Goal: Task Accomplishment & Management: Manage account settings

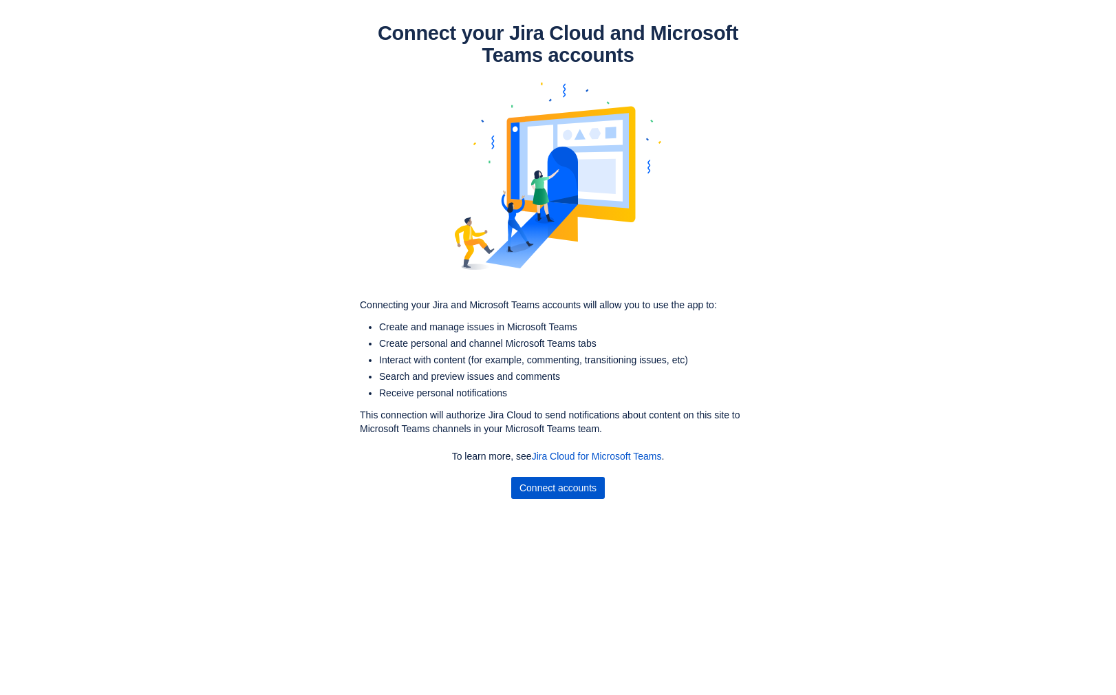
click at [584, 491] on span "Connect accounts" at bounding box center [557, 488] width 77 height 22
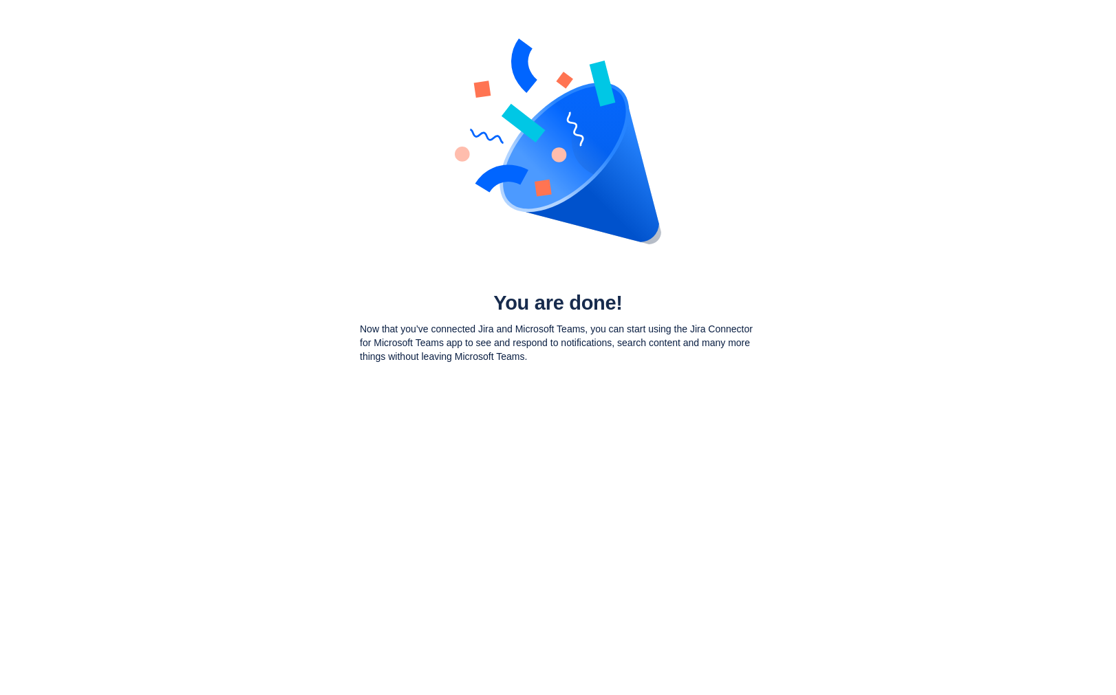
click at [569, 400] on body "You are done! Now that you’ve connected Jira and Microsoft Teams, you can start…" at bounding box center [558, 347] width 1116 height 695
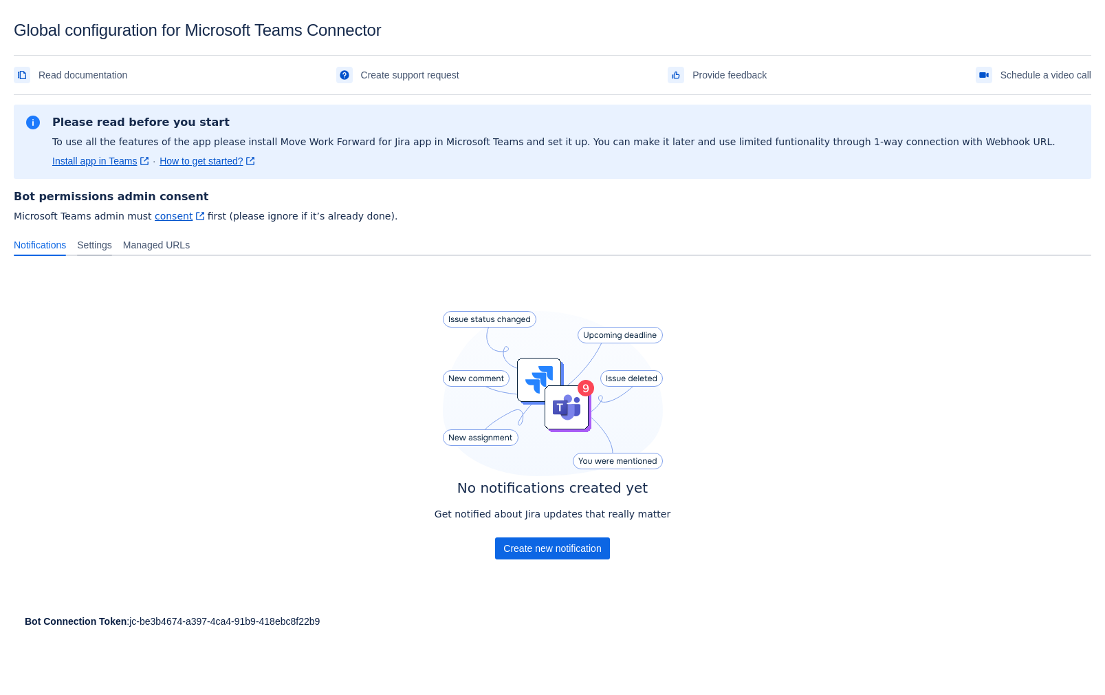
click at [91, 250] on span "Settings" at bounding box center [94, 245] width 35 height 14
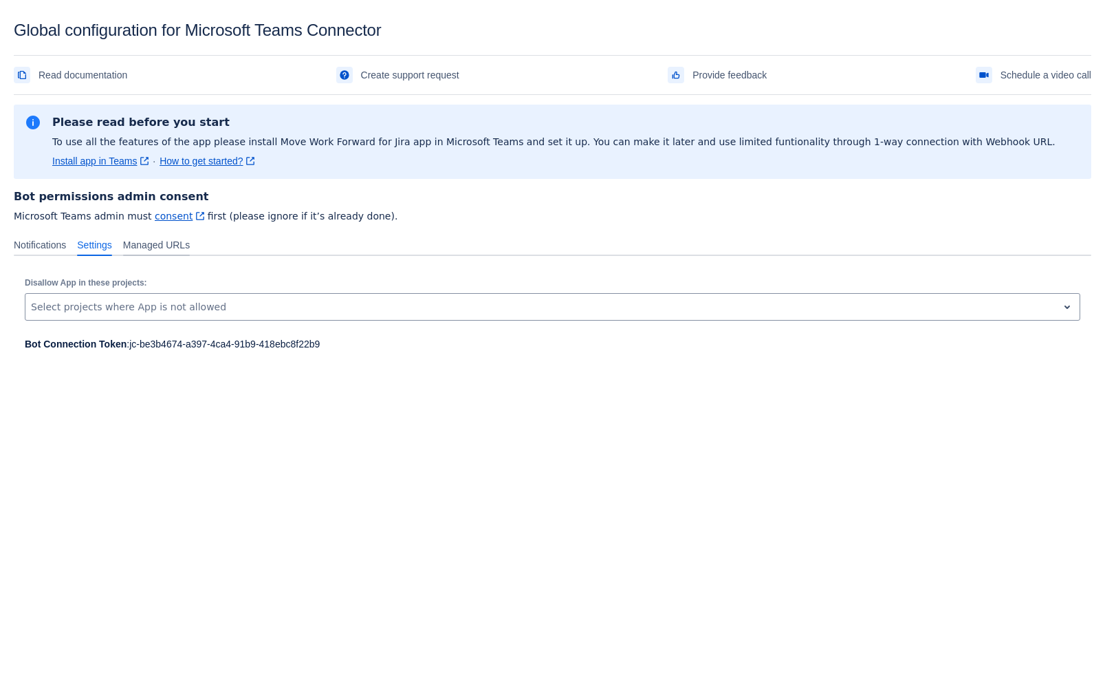
click at [158, 246] on span "Managed URLs" at bounding box center [156, 245] width 67 height 14
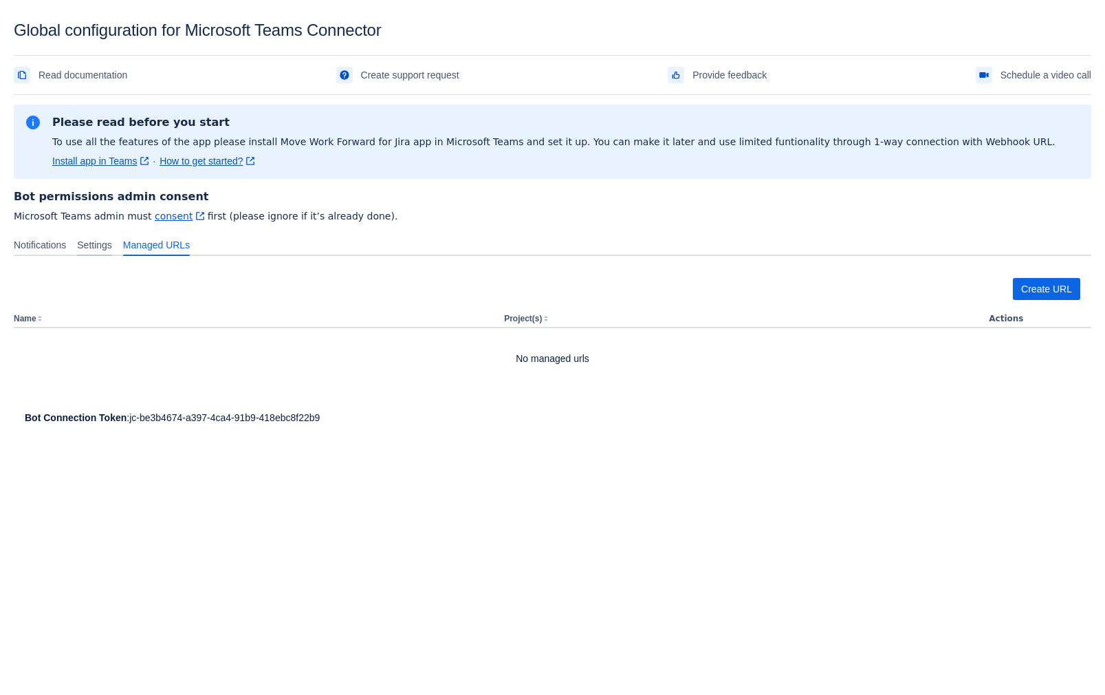
click at [103, 244] on span "Settings" at bounding box center [94, 245] width 35 height 14
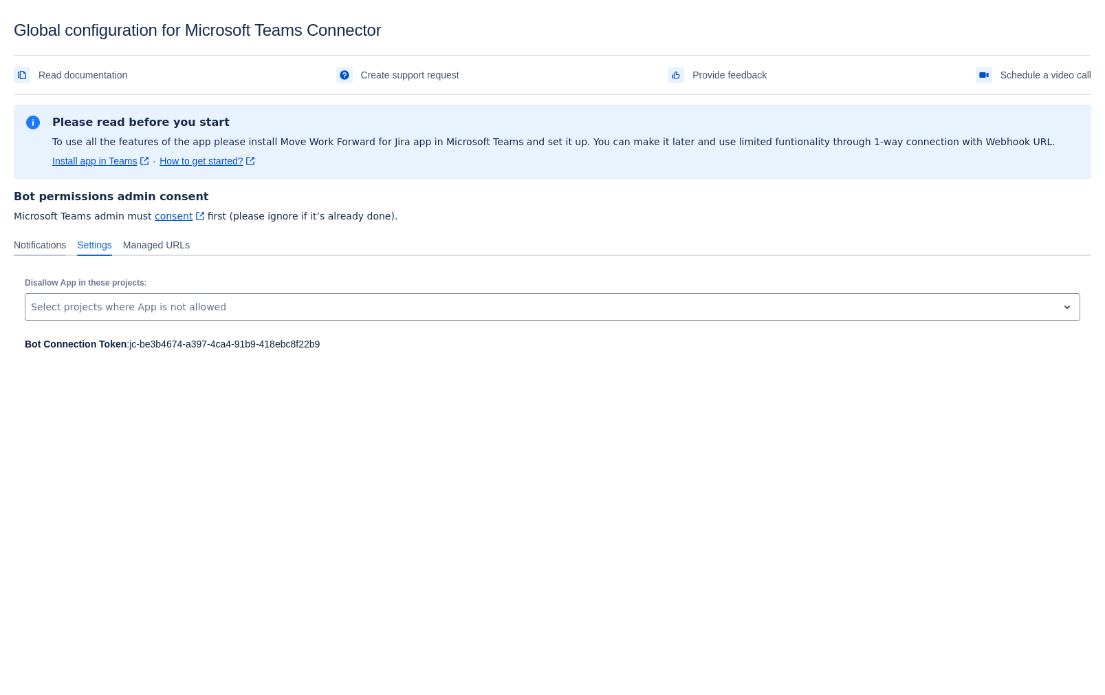
click at [43, 237] on div "Notifications" at bounding box center [39, 245] width 63 height 22
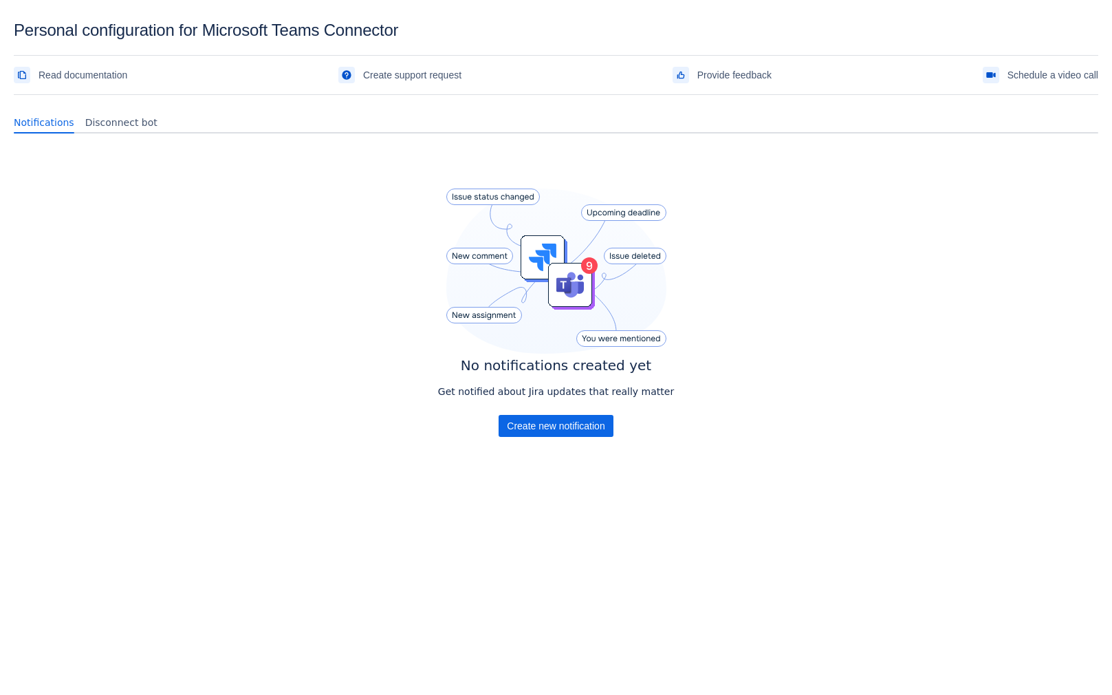
click at [549, 414] on div "Get notified about Jira updates that really matter" at bounding box center [556, 400] width 236 height 30
click at [554, 424] on span "Create new notification" at bounding box center [556, 426] width 98 height 22
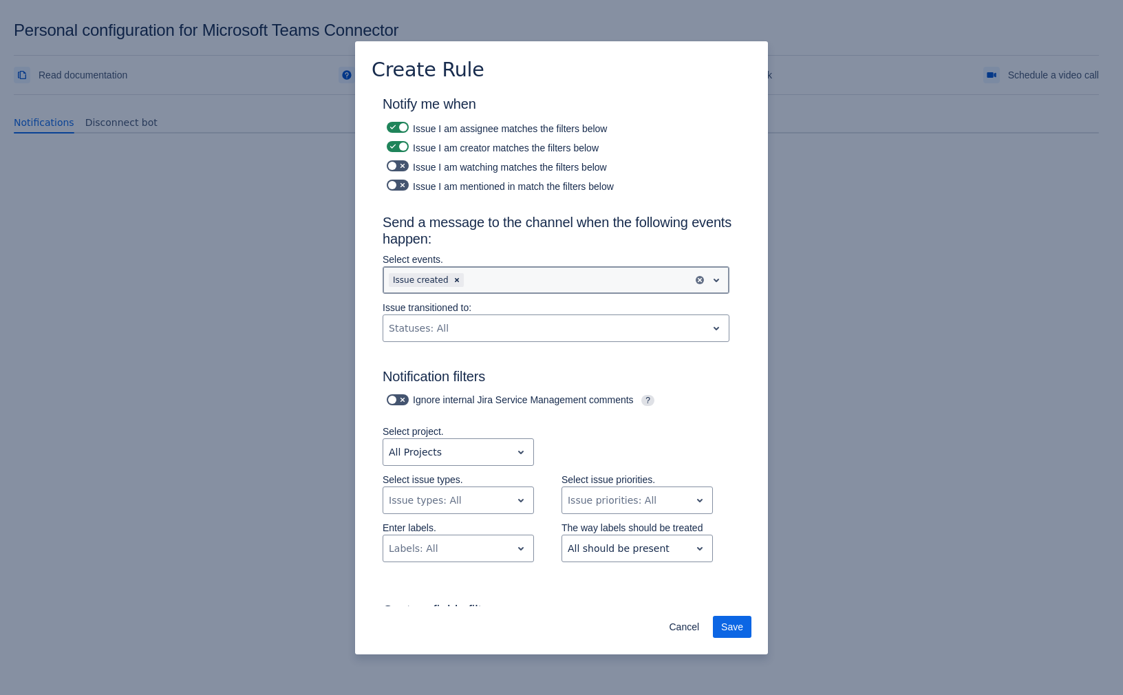
click at [537, 278] on div at bounding box center [576, 280] width 221 height 17
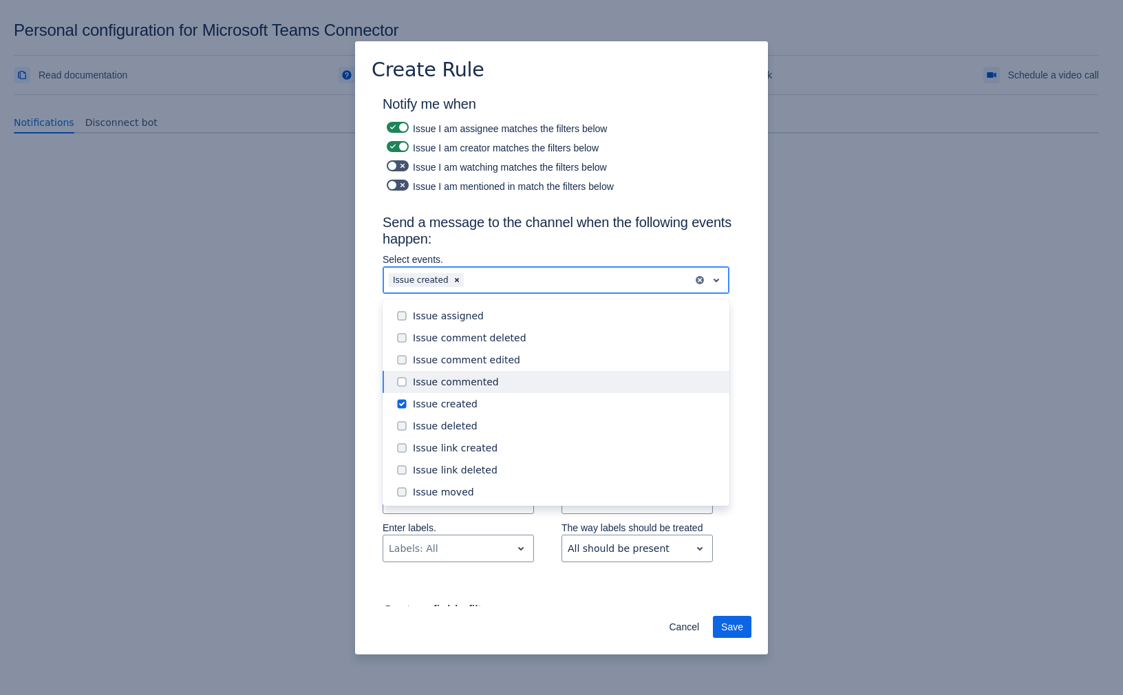
click at [518, 385] on div "Issue commented" at bounding box center [567, 382] width 308 height 14
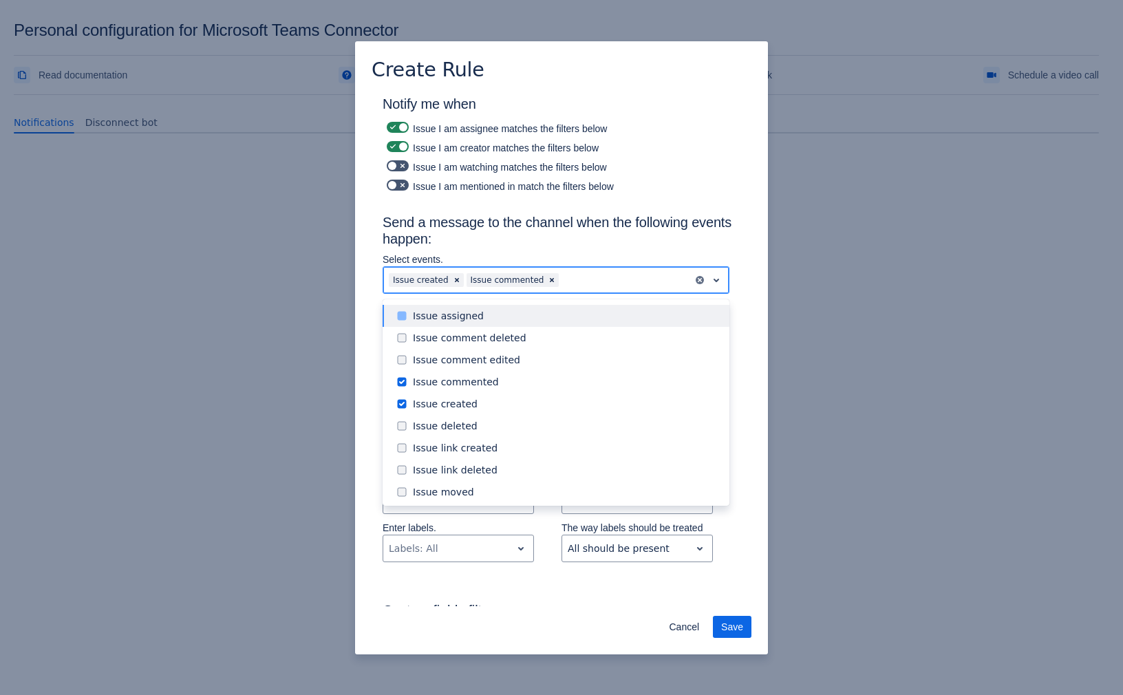
click at [563, 315] on div "Issue assigned" at bounding box center [567, 316] width 308 height 14
click at [746, 296] on div "Notify me when Issue I am assignee matches the filters below Issue I am creator…" at bounding box center [561, 561] width 413 height 934
click at [660, 283] on div at bounding box center [666, 280] width 43 height 17
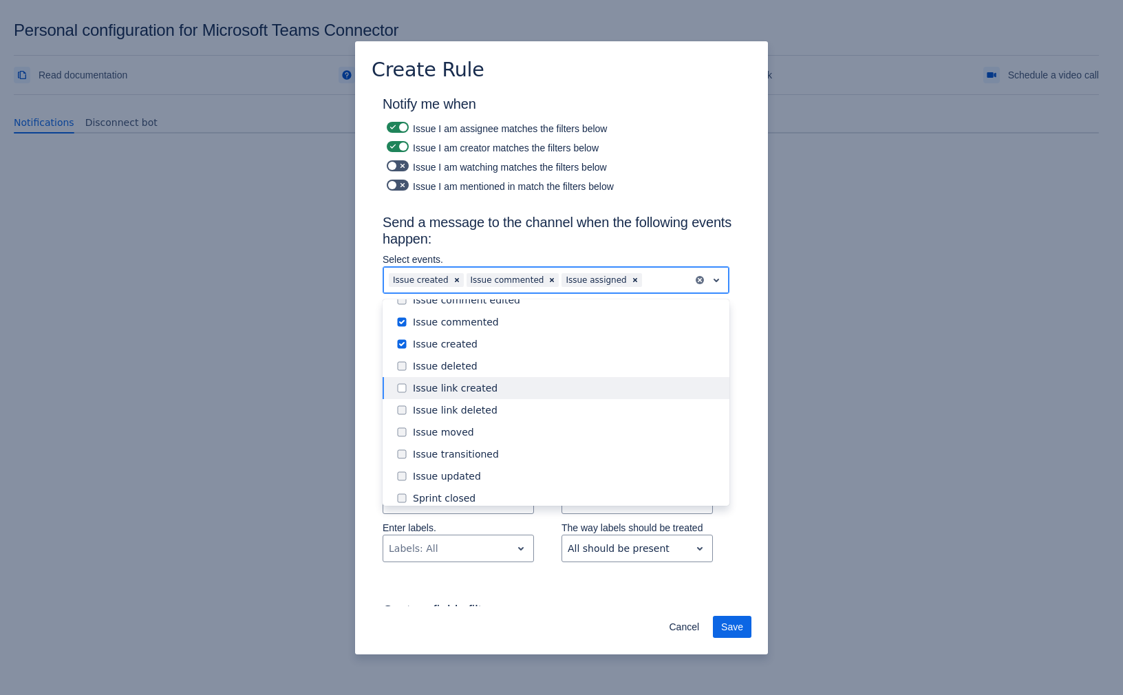
scroll to position [157, 0]
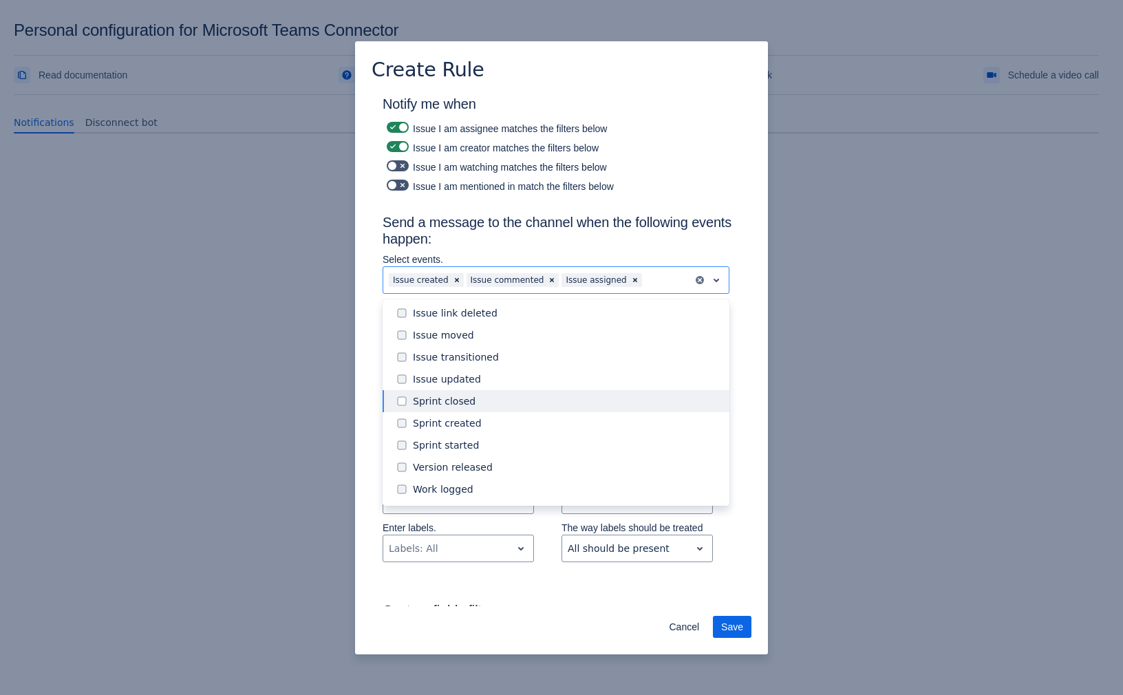
click at [744, 363] on div "Notify me when Issue I am assignee matches the filters below Issue I am creator…" at bounding box center [561, 561] width 413 height 934
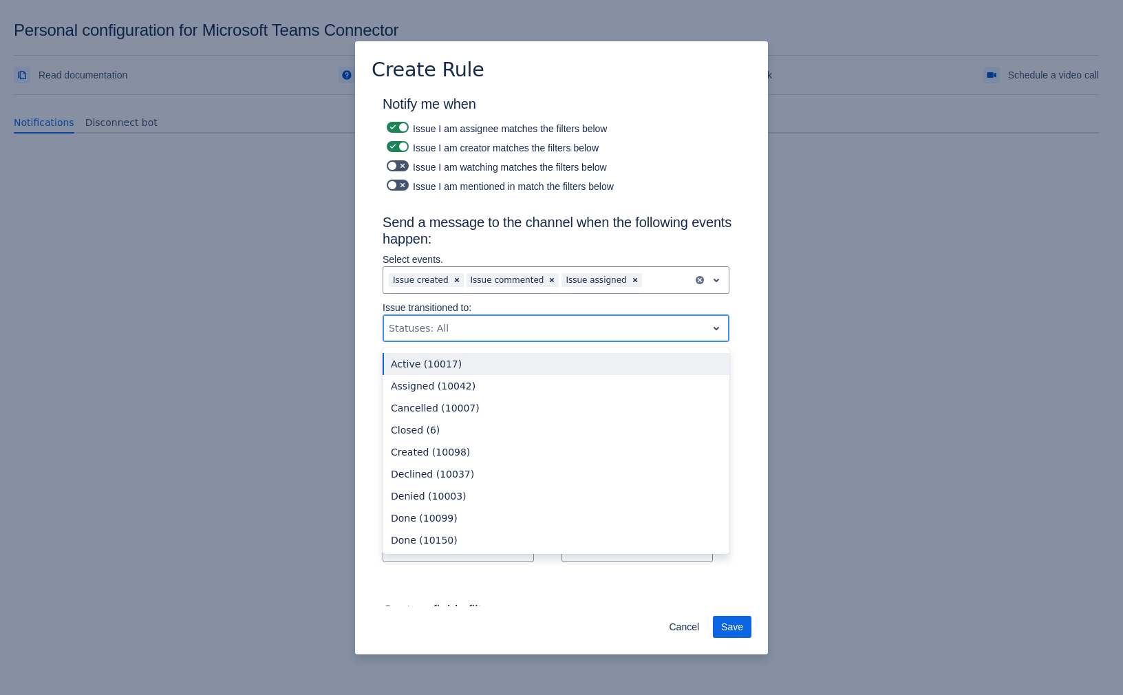
click at [542, 338] on div "Statuses: All" at bounding box center [544, 328] width 323 height 22
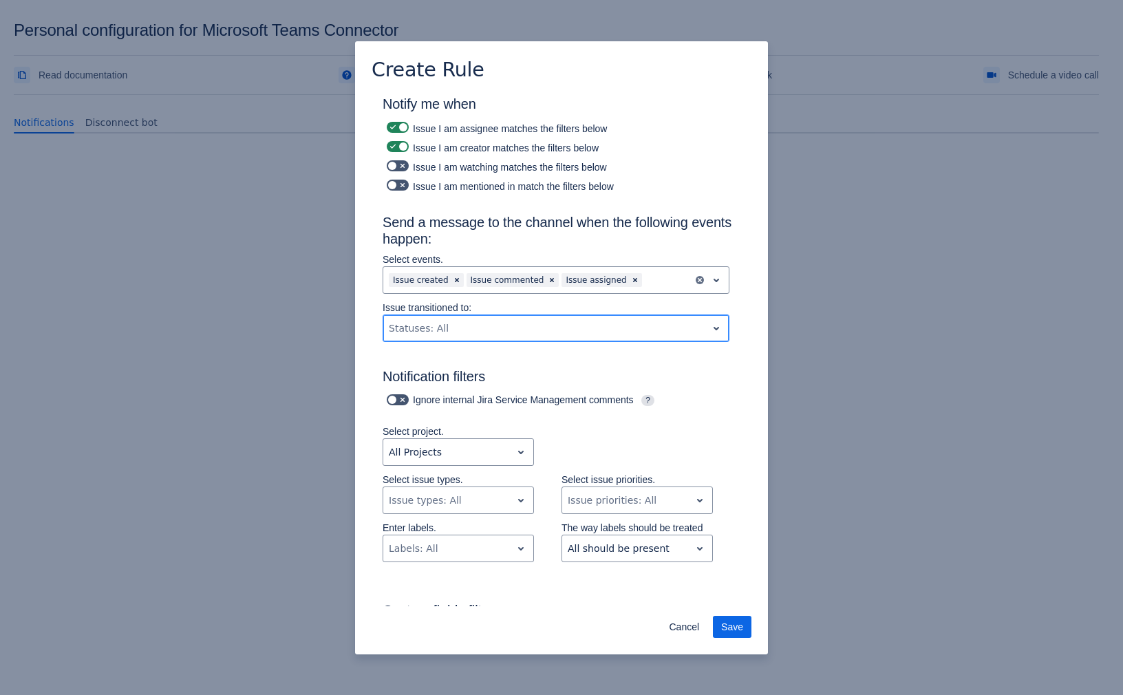
click at [543, 336] on div at bounding box center [545, 328] width 312 height 17
click at [735, 335] on div "Notify me when Issue I am assignee matches the filters below Issue I am creator…" at bounding box center [561, 561] width 380 height 931
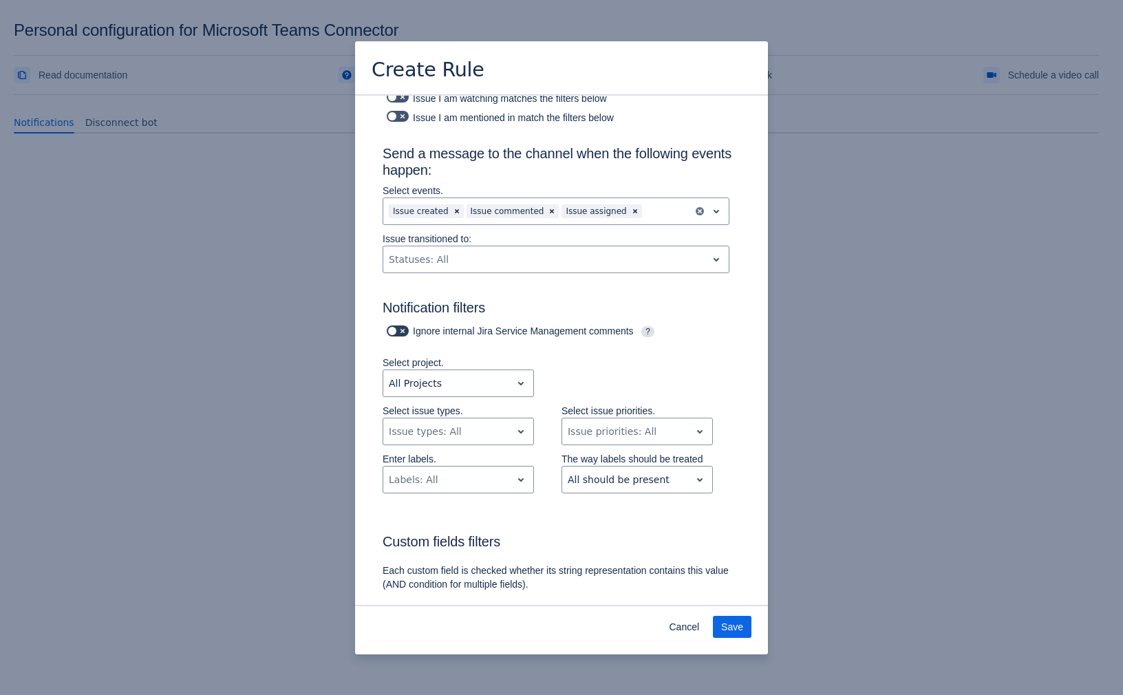
click at [391, 331] on span at bounding box center [392, 330] width 11 height 11
click at [391, 331] on input "checkbox" at bounding box center [391, 331] width 9 height 9
checkbox input "true"
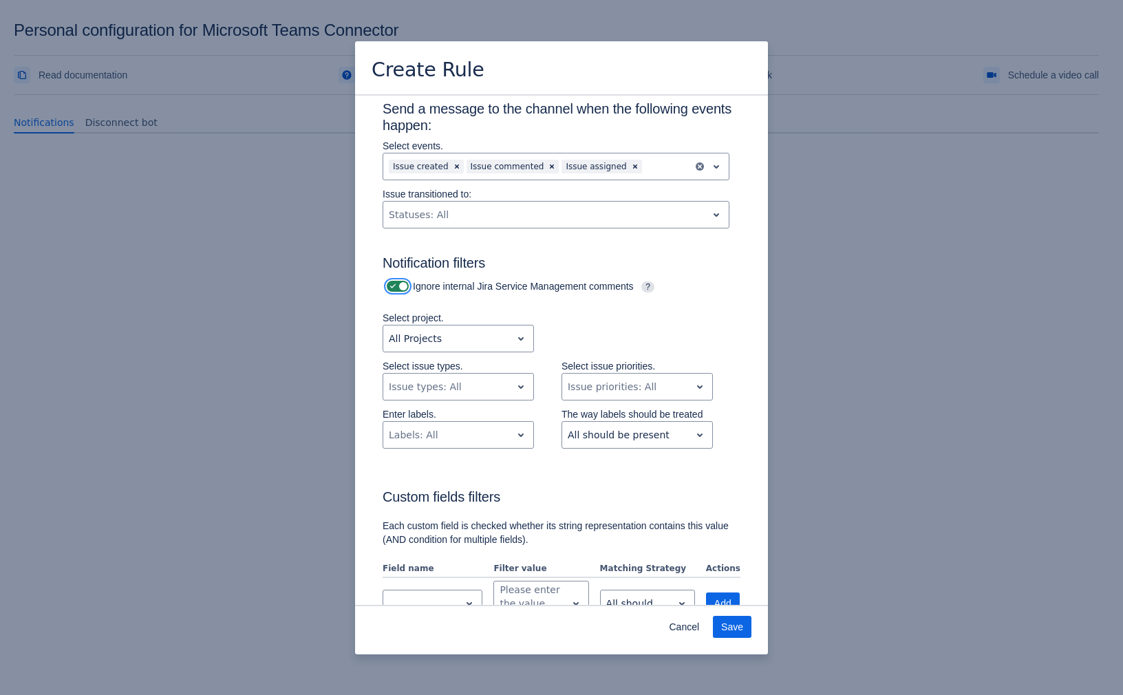
scroll to position [139, 0]
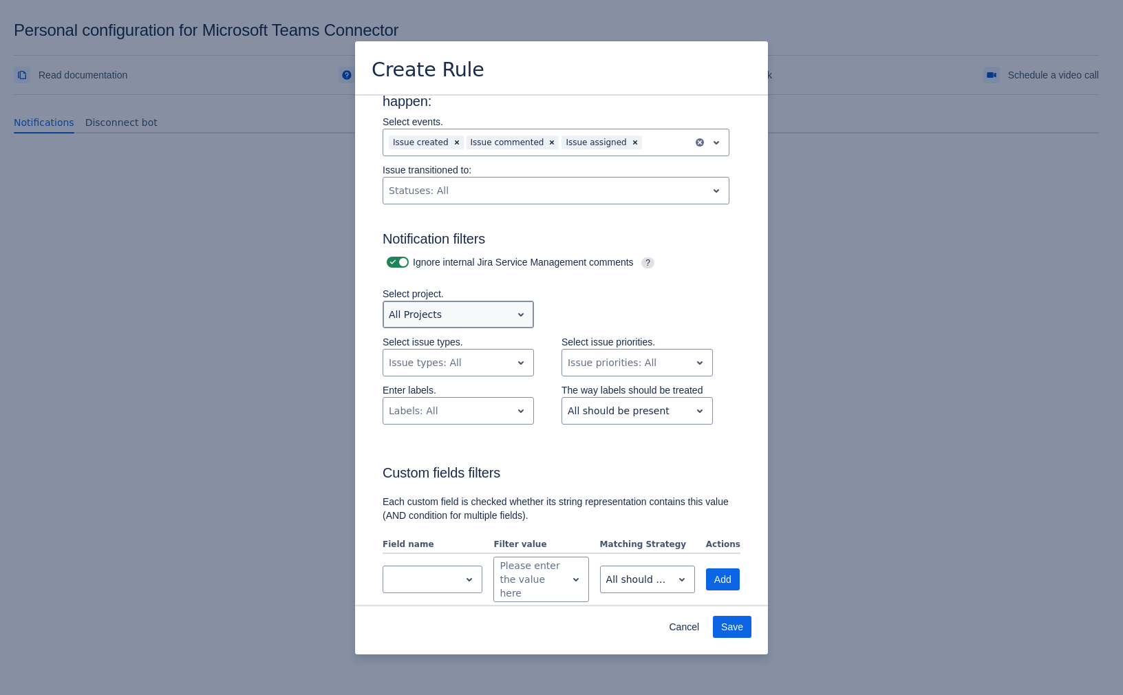
click at [522, 312] on span "open" at bounding box center [521, 314] width 17 height 17
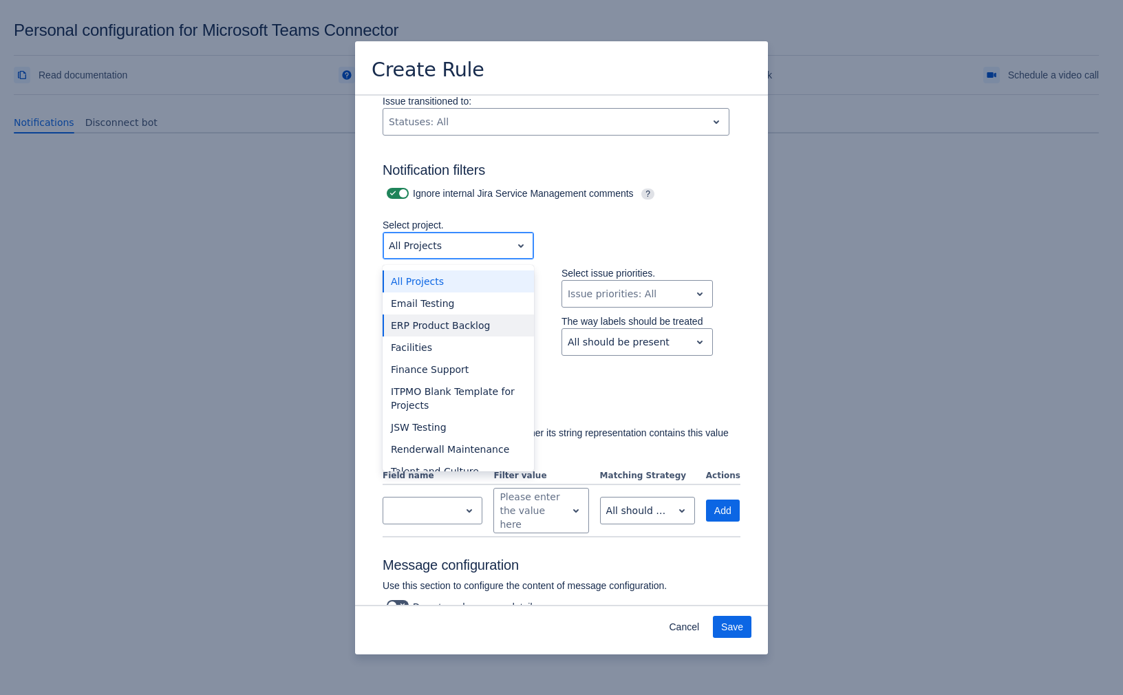
scroll to position [61, 0]
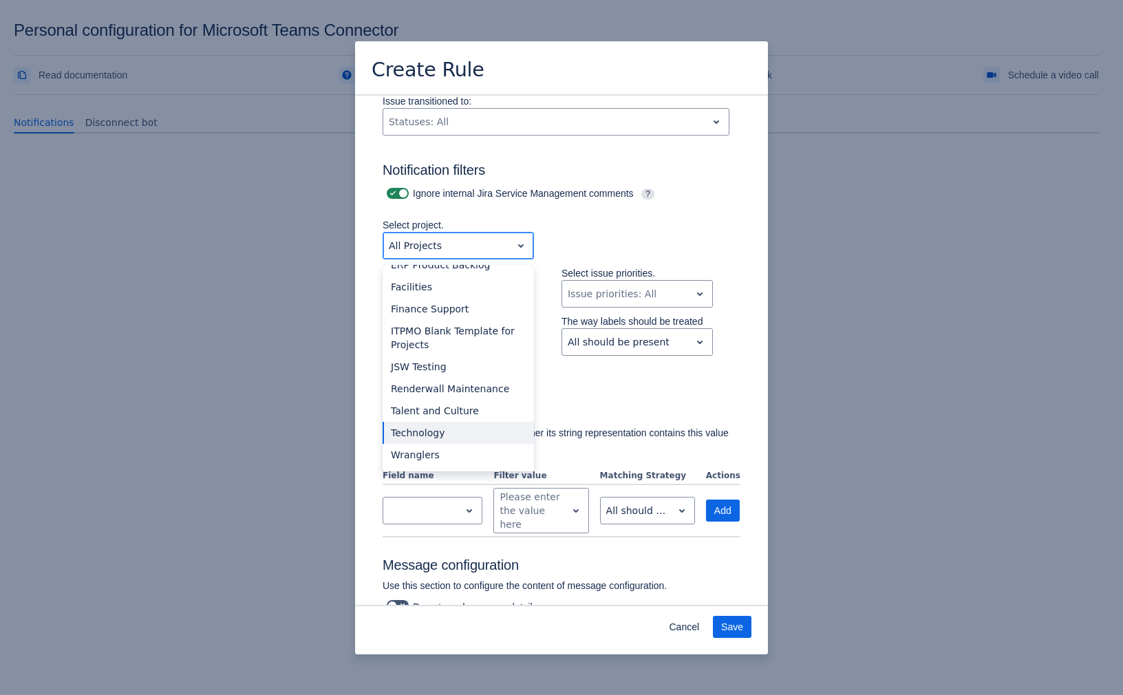
click at [471, 433] on div "Technology" at bounding box center [457, 433] width 151 height 22
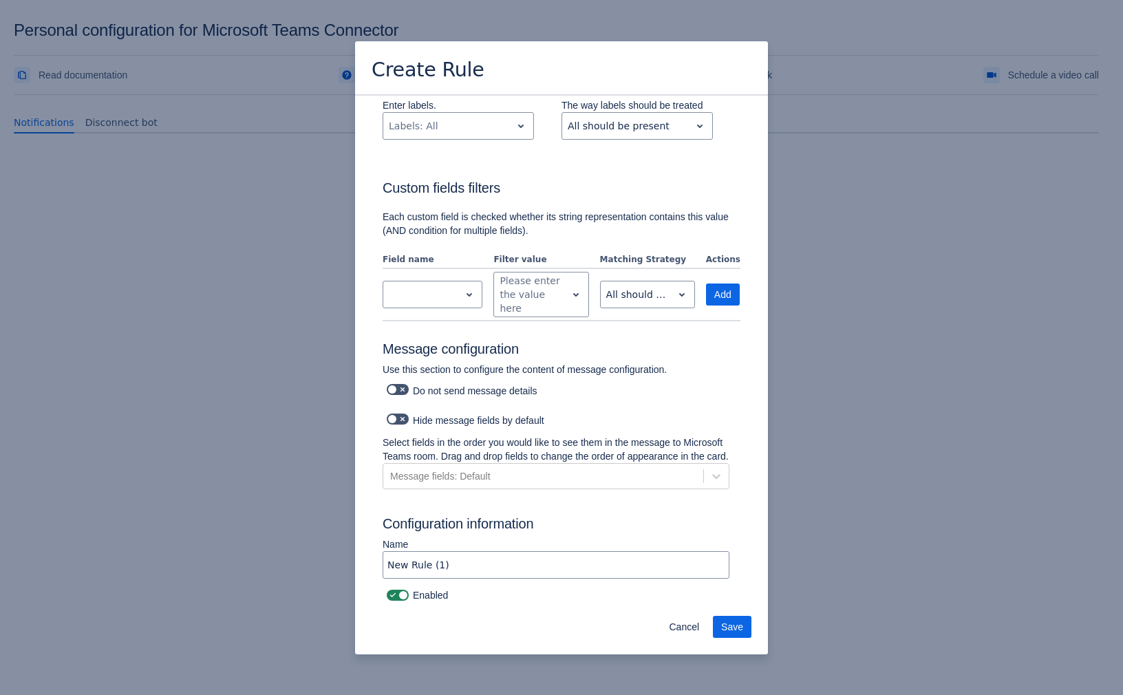
scroll to position [499, 0]
click at [640, 286] on div at bounding box center [636, 294] width 61 height 17
click at [468, 562] on input "New Rule (1)" at bounding box center [555, 564] width 345 height 25
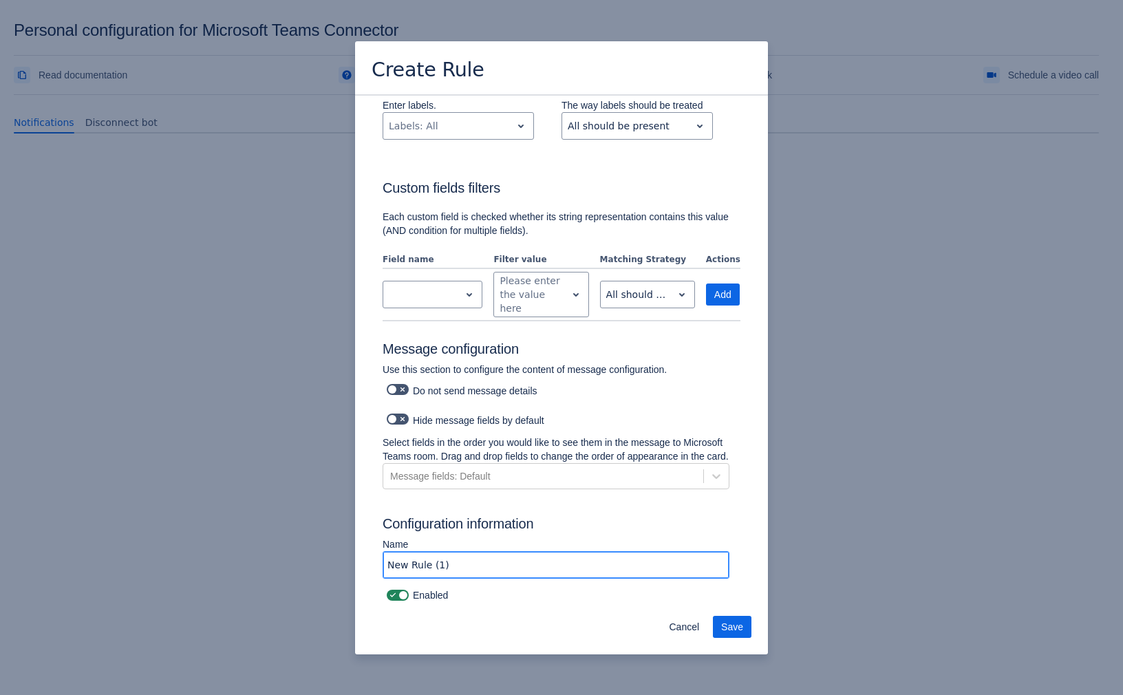
click at [468, 562] on input "New Rule (1)" at bounding box center [555, 564] width 345 height 25
type input "first test rule"
click at [729, 627] on span "Save" at bounding box center [732, 627] width 22 height 22
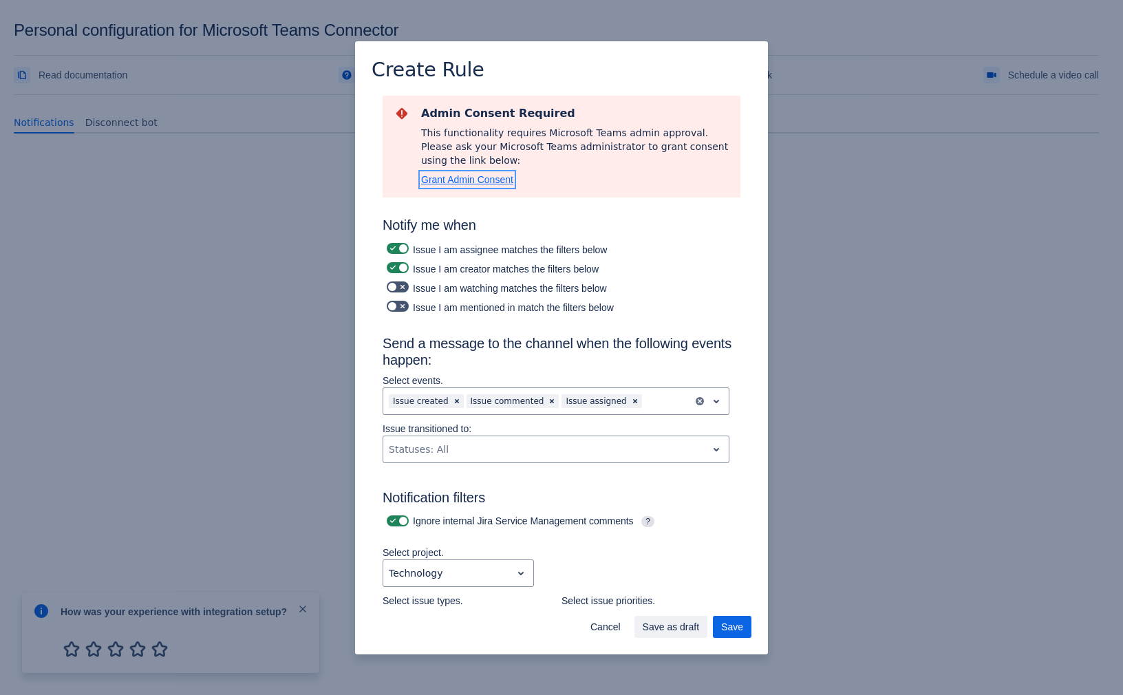
click at [472, 182] on span "Grant Admin Consent" at bounding box center [467, 179] width 92 height 11
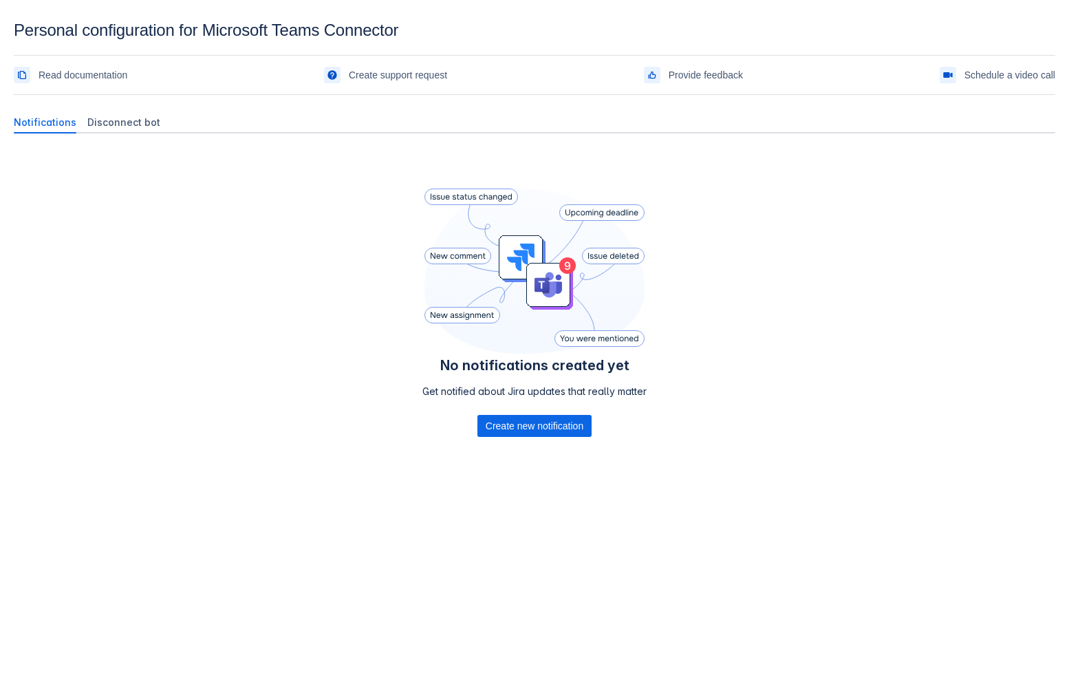
click at [136, 584] on body "Personal configuration for Microsoft Teams Connector Read documentation Create …" at bounding box center [534, 368] width 1069 height 695
click at [263, 320] on div "No notifications created yet Get notified about Jira updates that really matter…" at bounding box center [535, 331] width 1042 height 375
click at [125, 131] on div "Disconnect bot" at bounding box center [124, 122] width 84 height 22
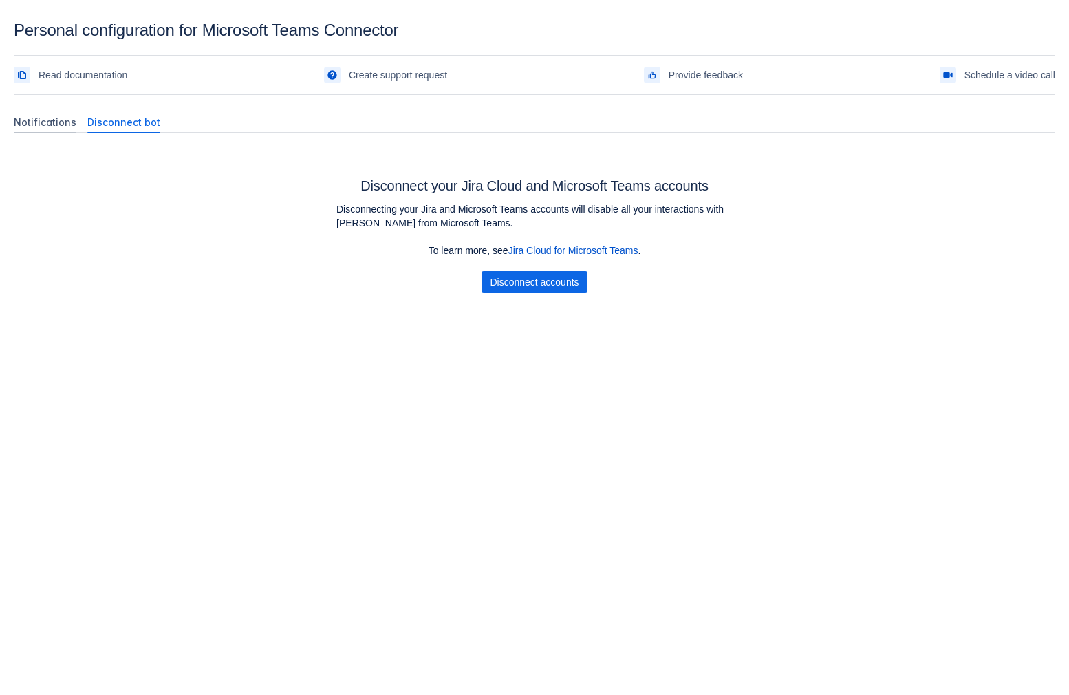
click at [50, 120] on span "Notifications" at bounding box center [45, 123] width 63 height 14
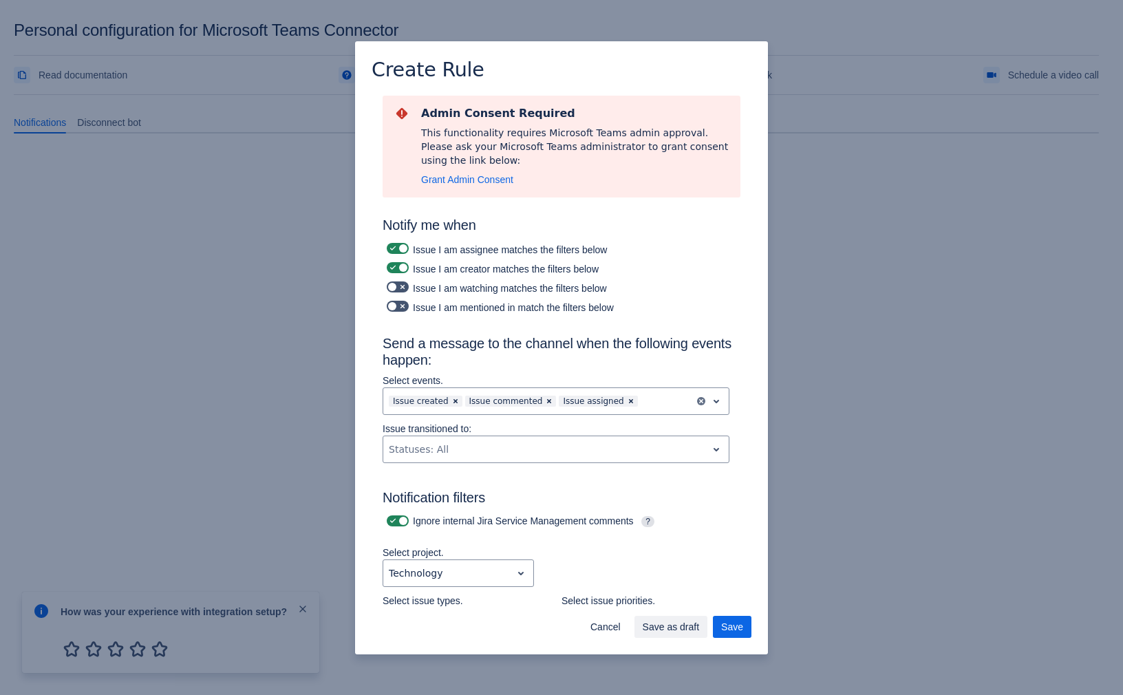
click at [489, 169] on div "Admin Consent Required This functionality requires Microsoft Teams admin approv…" at bounding box center [575, 147] width 308 height 80
click at [489, 179] on span "Grant Admin Consent" at bounding box center [467, 179] width 92 height 11
click at [731, 623] on span "Save" at bounding box center [732, 627] width 22 height 22
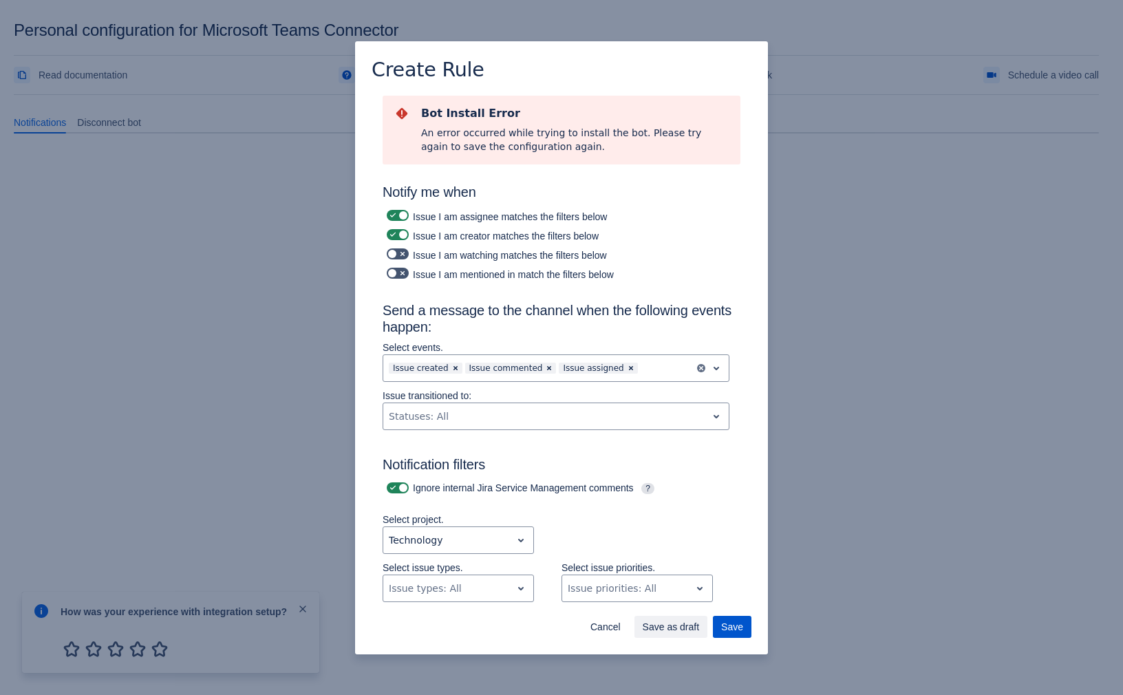
click at [726, 626] on span "Save" at bounding box center [732, 627] width 22 height 22
drag, startPoint x: 647, startPoint y: 628, endPoint x: 689, endPoint y: 623, distance: 43.0
click at [647, 628] on span "Save as draft" at bounding box center [671, 627] width 57 height 22
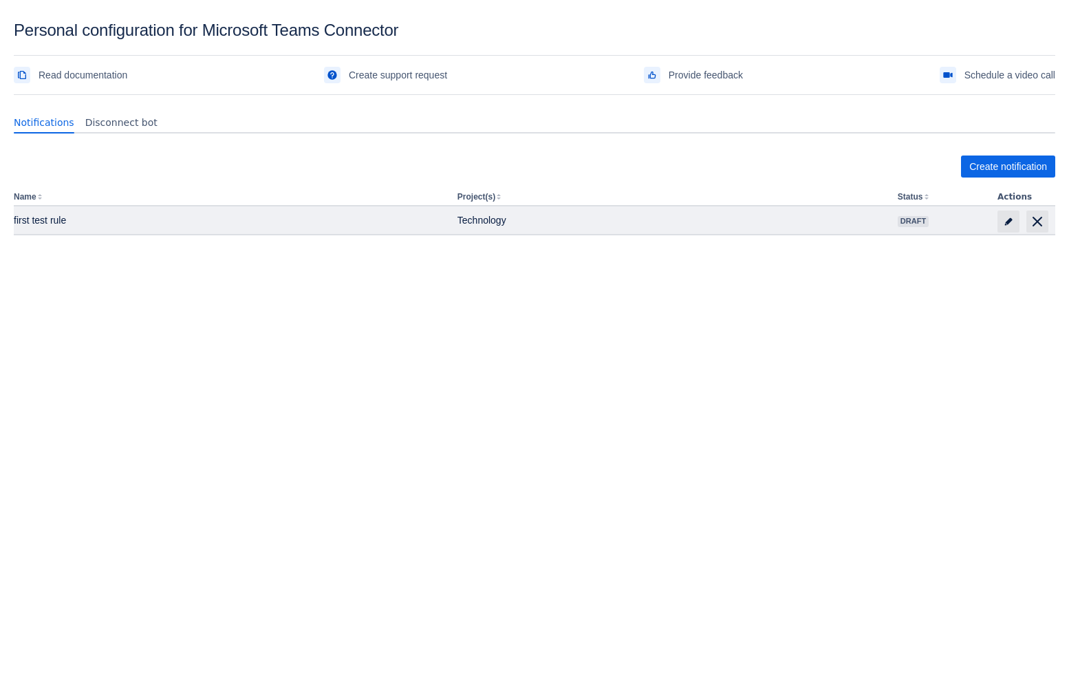
click at [1020, 221] on div at bounding box center [1026, 222] width 58 height 22
click at [1011, 223] on span "edit" at bounding box center [1008, 221] width 11 height 11
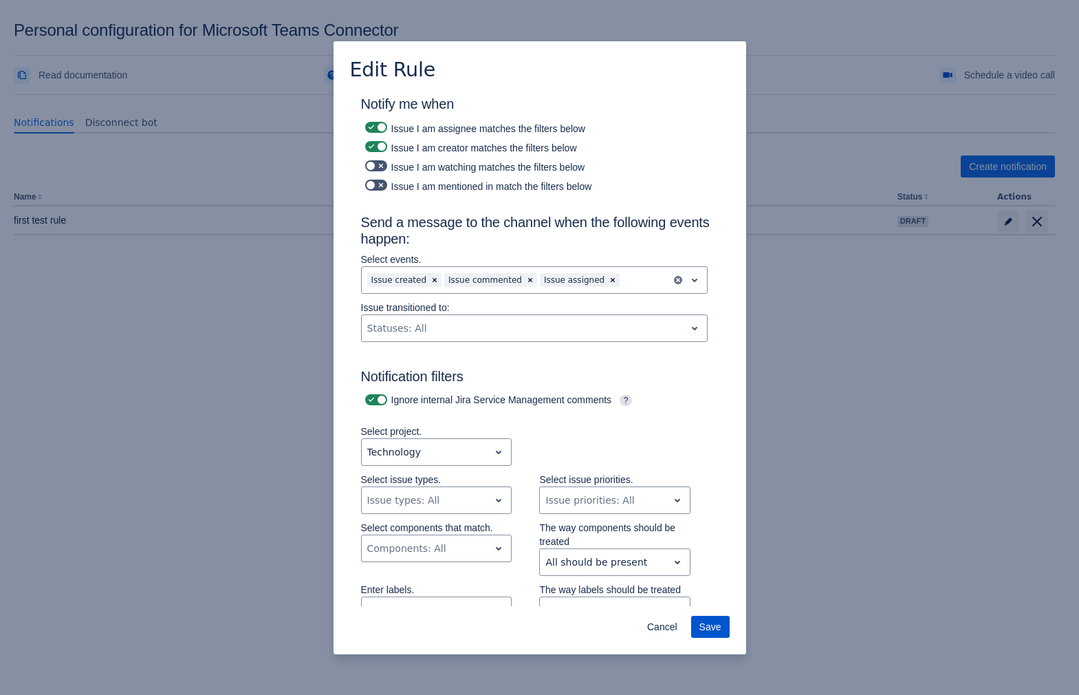
click at [717, 625] on span "Save" at bounding box center [711, 627] width 22 height 22
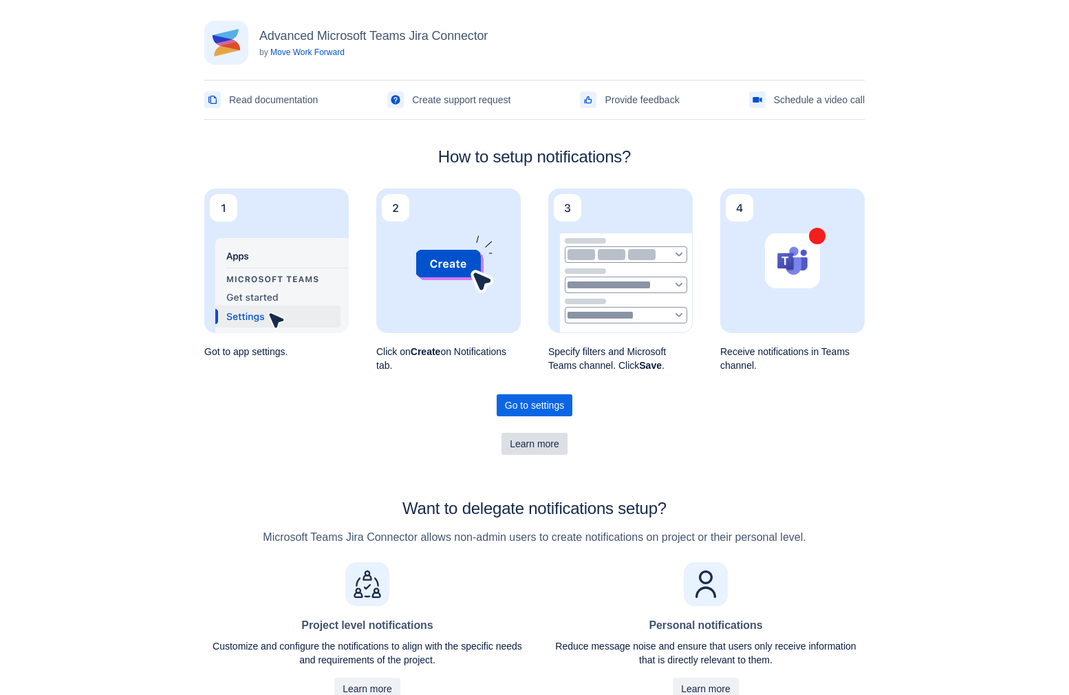
click at [548, 444] on span "Learn more" at bounding box center [535, 444] width 50 height 22
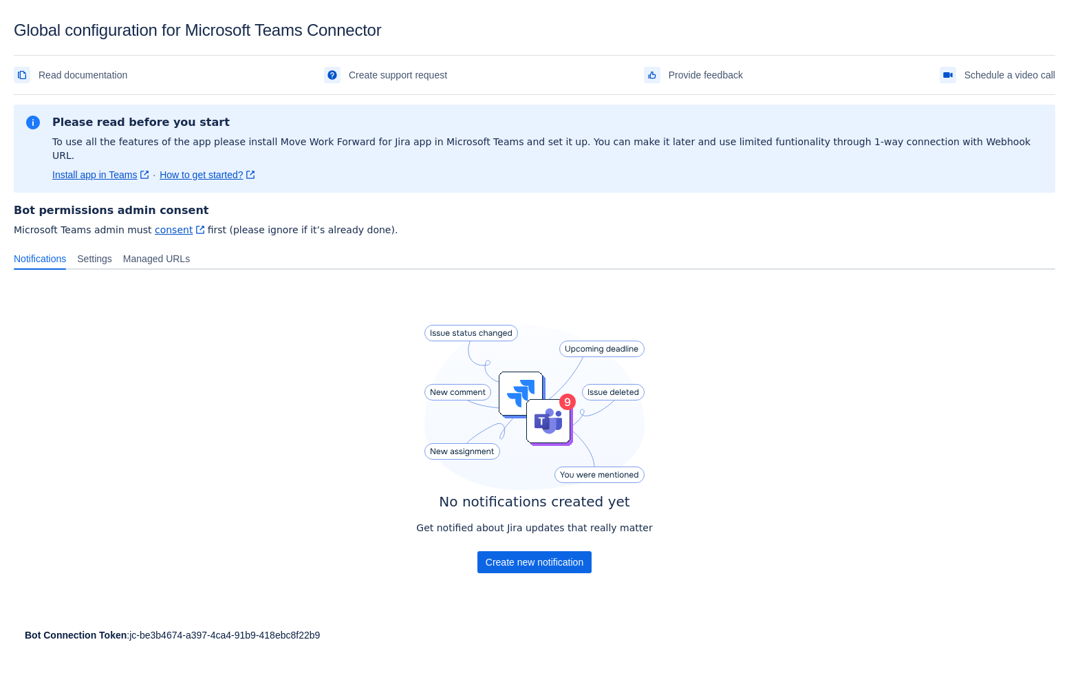
scroll to position [21, 0]
